Goal: Information Seeking & Learning: Learn about a topic

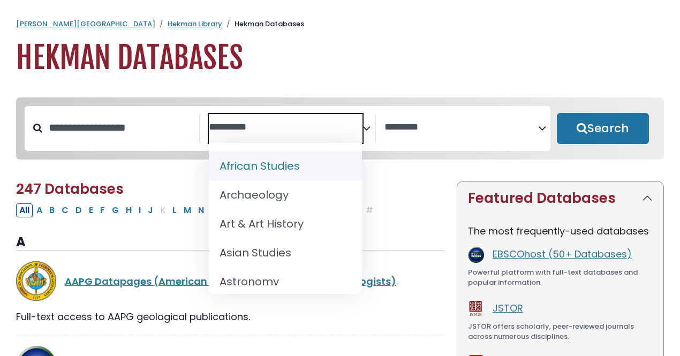
select select "Database Subject Filter"
select select "Database Vendors Filter"
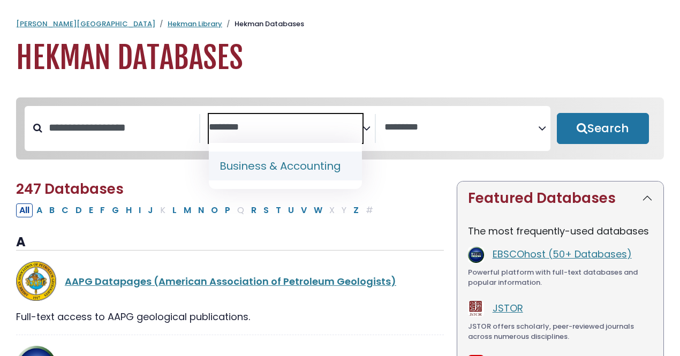
type textarea "********"
select select "*****"
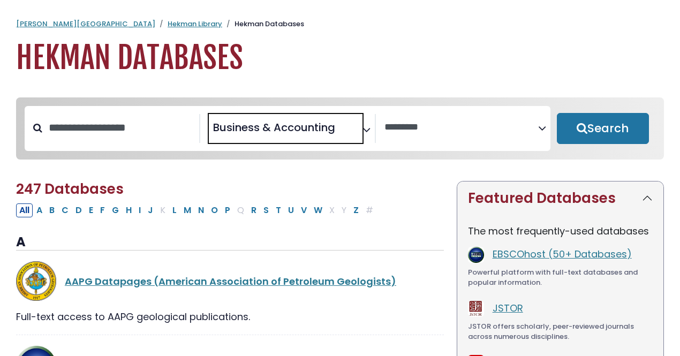
click at [588, 127] on button "Search" at bounding box center [603, 128] width 92 height 31
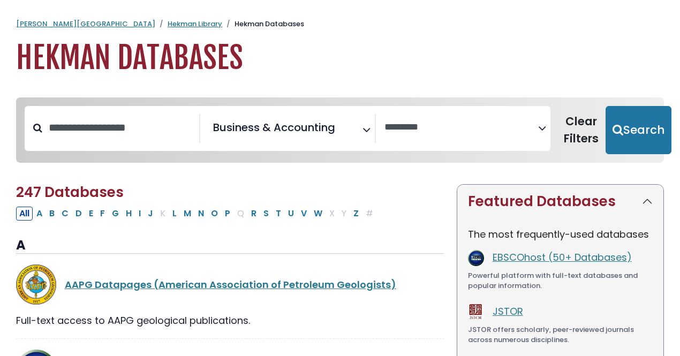
select select "Database Vendors Filter"
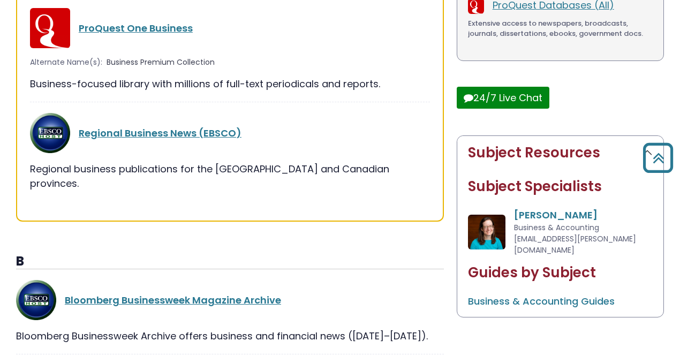
scroll to position [360, 0]
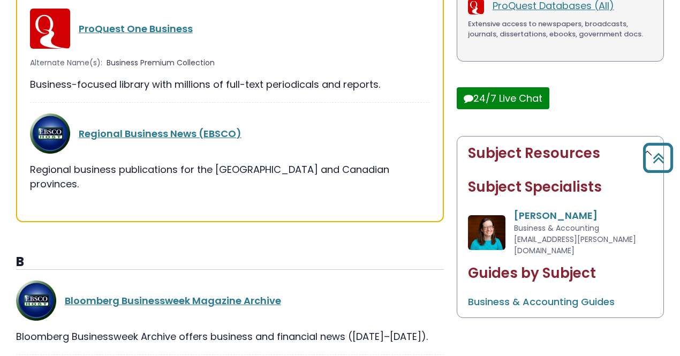
click at [148, 28] on link "ProQuest One Business" at bounding box center [136, 28] width 114 height 13
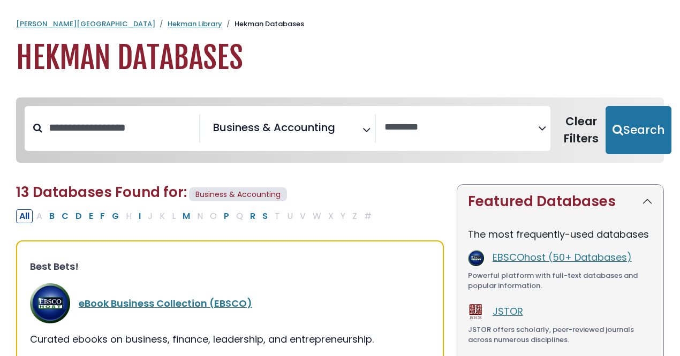
select select "Database Vendors Filter"
click at [168, 25] on link "Hekman Library" at bounding box center [195, 24] width 55 height 10
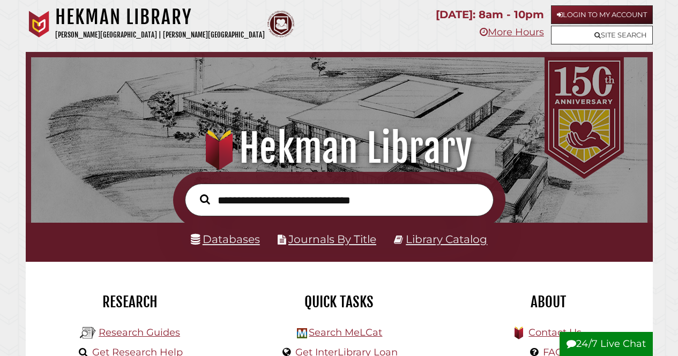
scroll to position [204, 611]
click at [164, 334] on link "Research Guides" at bounding box center [139, 333] width 81 height 12
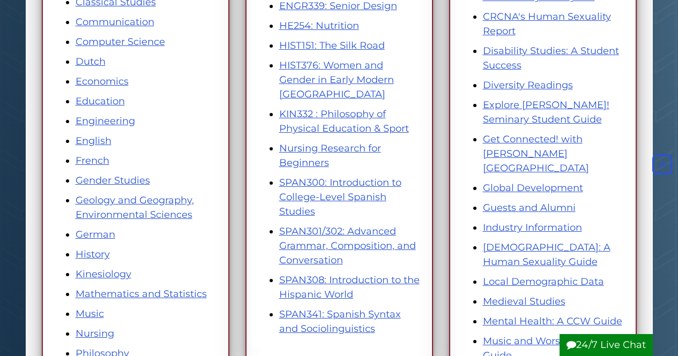
scroll to position [346, 0]
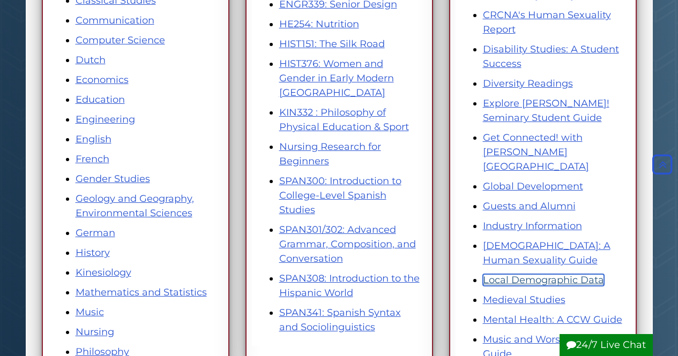
click at [535, 274] on link "Local Demographic Data" at bounding box center [543, 280] width 121 height 12
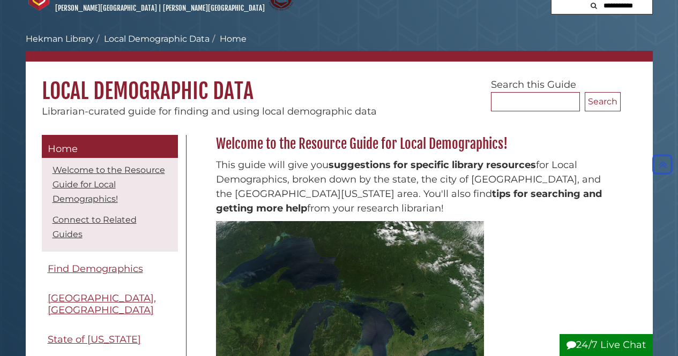
scroll to position [27, 0]
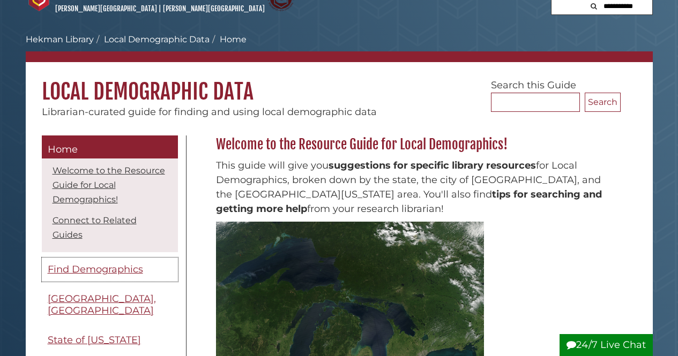
click at [123, 269] on span "Find Demographics" at bounding box center [95, 270] width 95 height 12
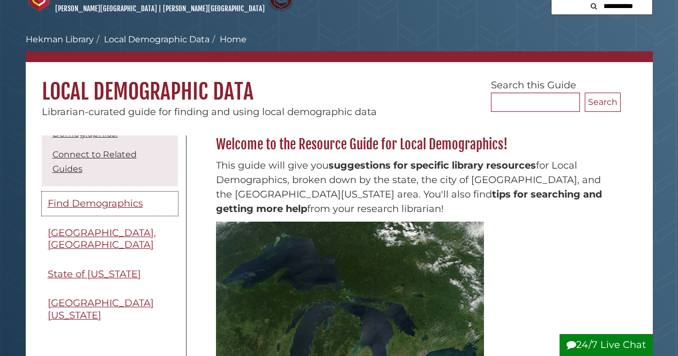
scroll to position [65, 0]
click at [100, 298] on span "[GEOGRAPHIC_DATA][US_STATE]" at bounding box center [101, 310] width 106 height 24
click at [117, 238] on span "[GEOGRAPHIC_DATA], [GEOGRAPHIC_DATA]" at bounding box center [102, 240] width 108 height 24
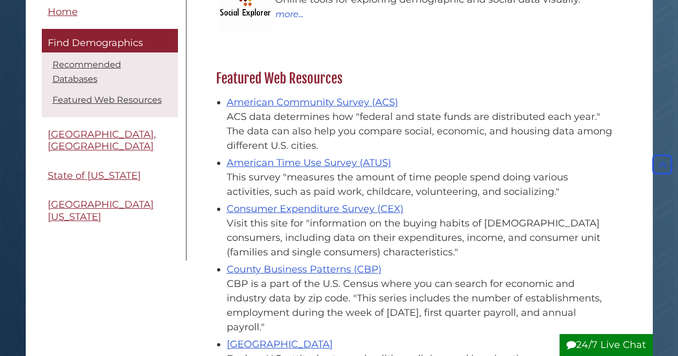
scroll to position [329, 0]
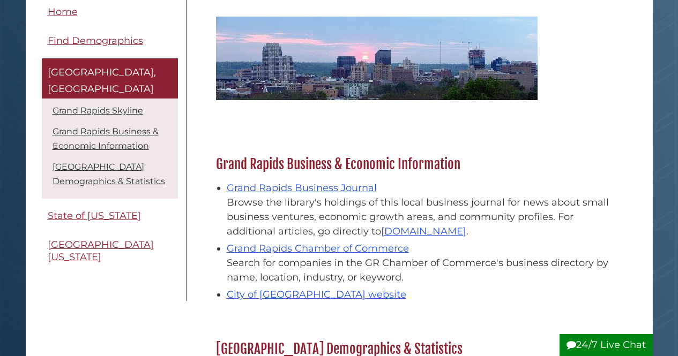
scroll to position [190, 0]
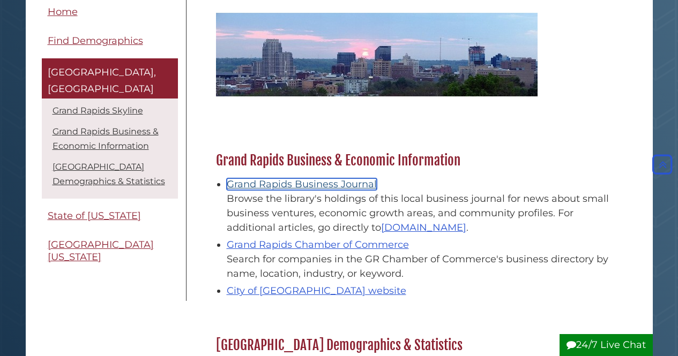
drag, startPoint x: 281, startPoint y: 184, endPoint x: 267, endPoint y: 186, distance: 14.1
click at [267, 186] on link "Grand Rapids Business Journal" at bounding box center [302, 184] width 150 height 12
